Goal: Information Seeking & Learning: Understand process/instructions

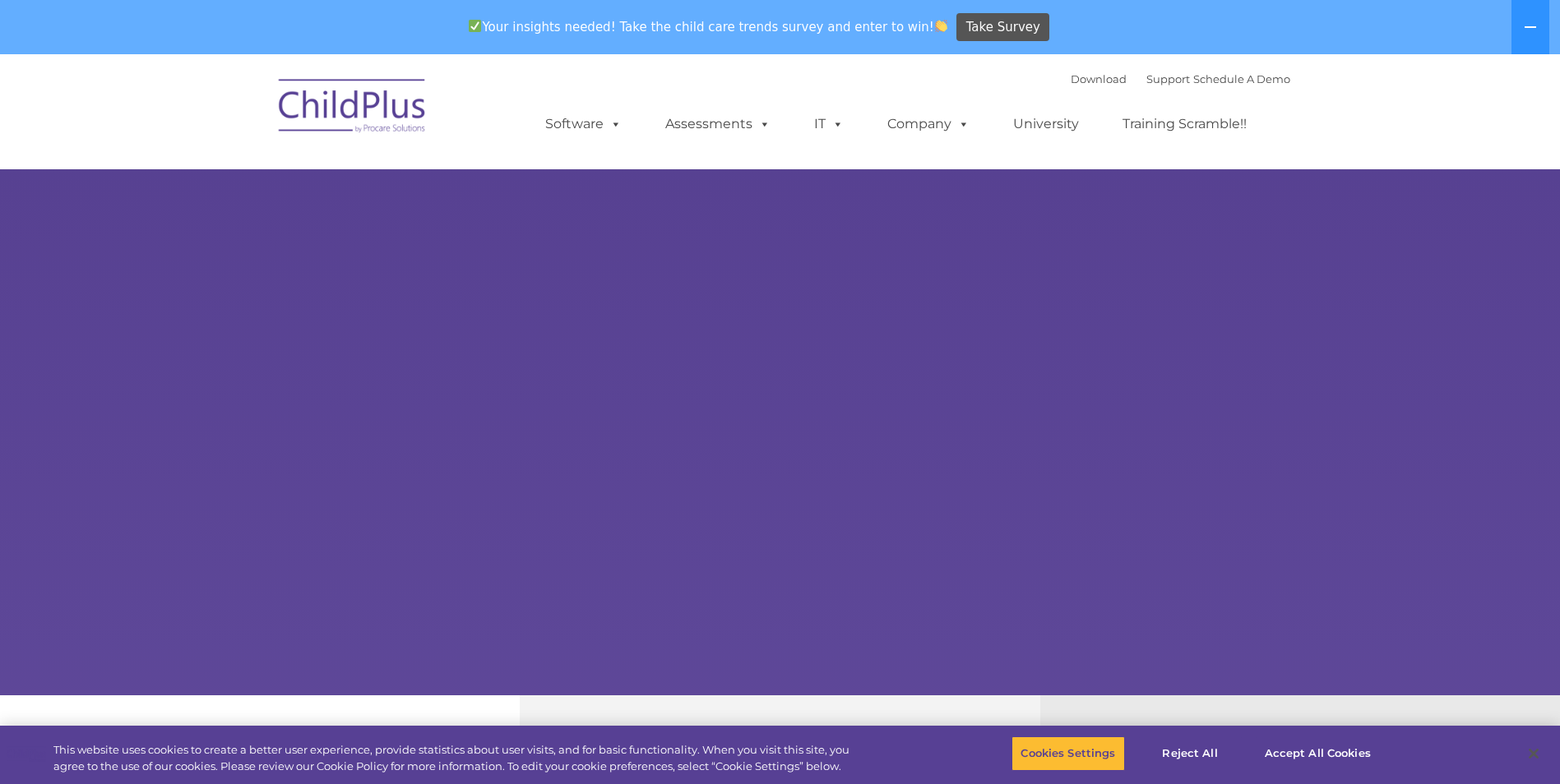
select select "MEDIUM"
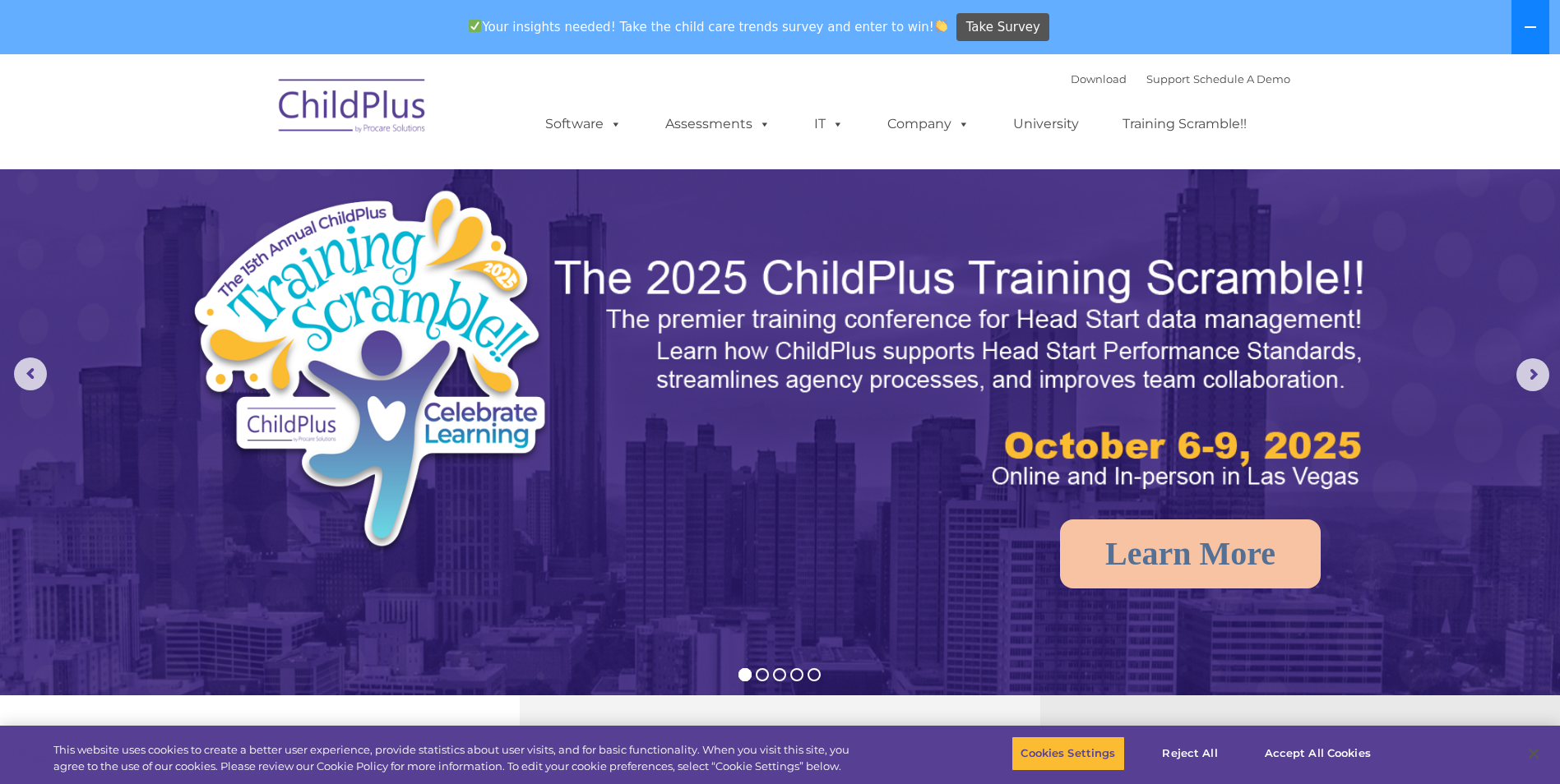
click at [1522, 27] on button at bounding box center [1530, 27] width 38 height 54
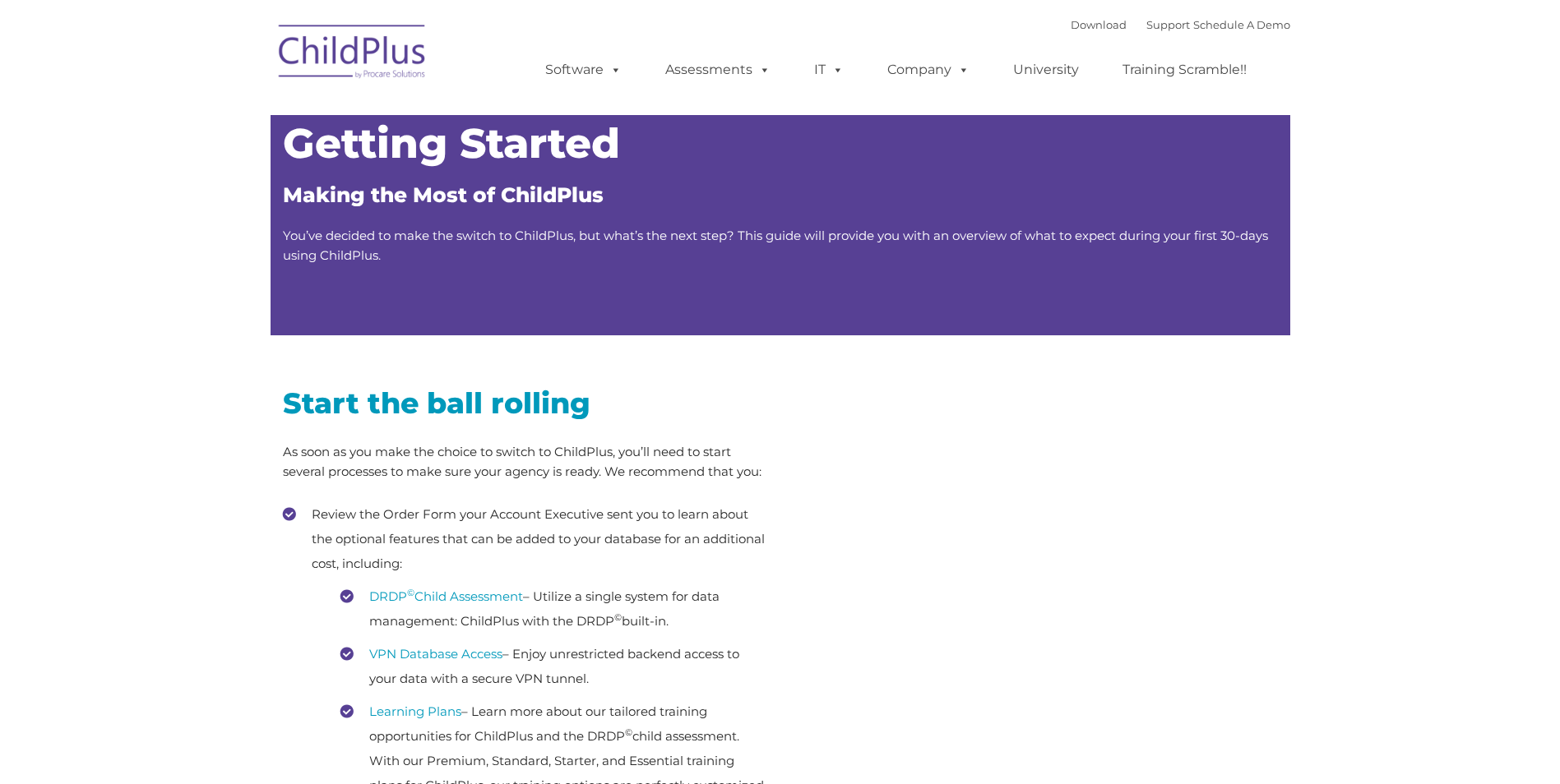
type input ""
